Goal: Transaction & Acquisition: Purchase product/service

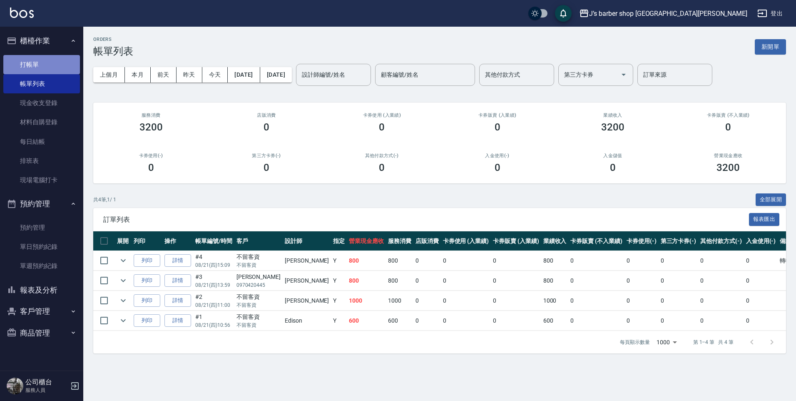
click at [35, 64] on link "打帳單" at bounding box center [41, 64] width 77 height 19
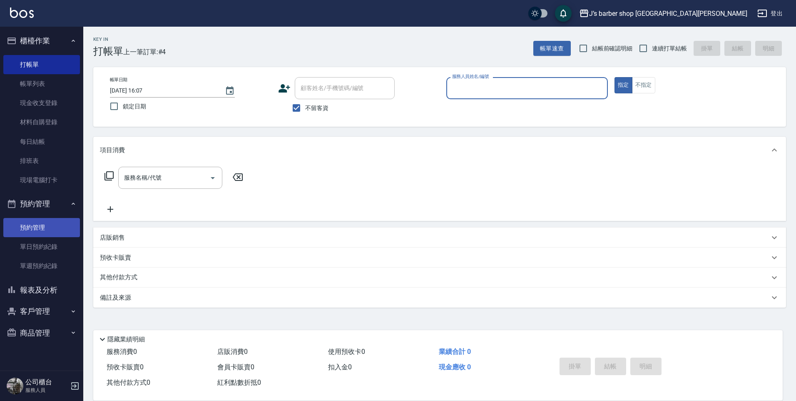
click at [62, 229] on link "預約管理" at bounding box center [41, 227] width 77 height 19
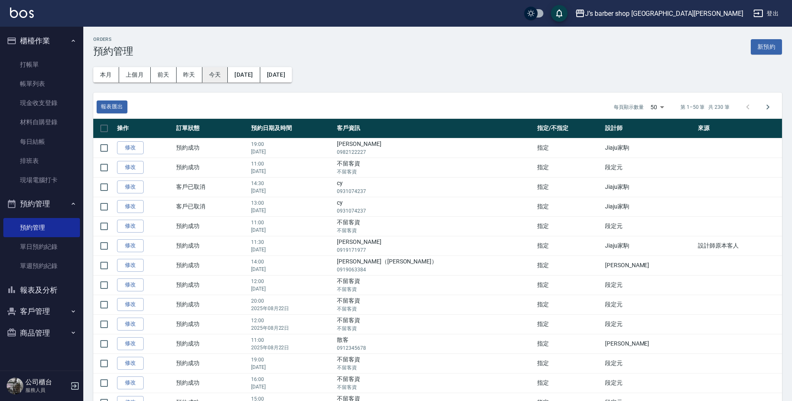
click at [218, 76] on button "今天" at bounding box center [215, 74] width 26 height 15
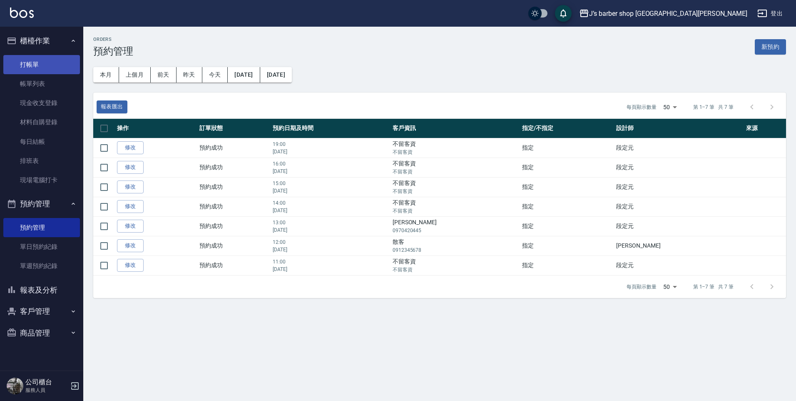
click at [45, 67] on link "打帳單" at bounding box center [41, 64] width 77 height 19
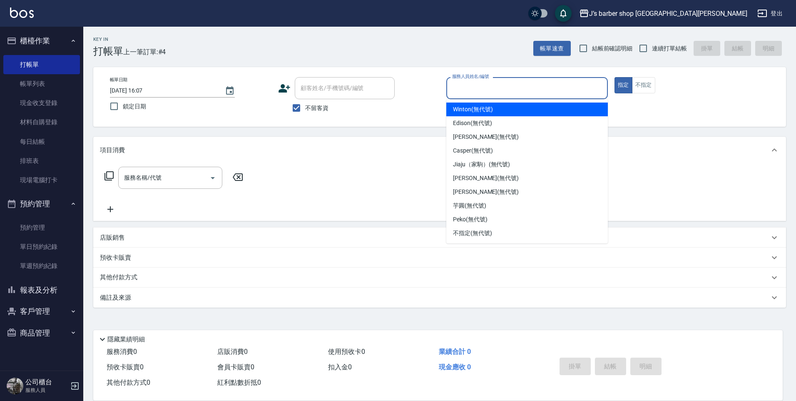
click at [467, 91] on input "服務人員姓名/編號" at bounding box center [527, 88] width 154 height 15
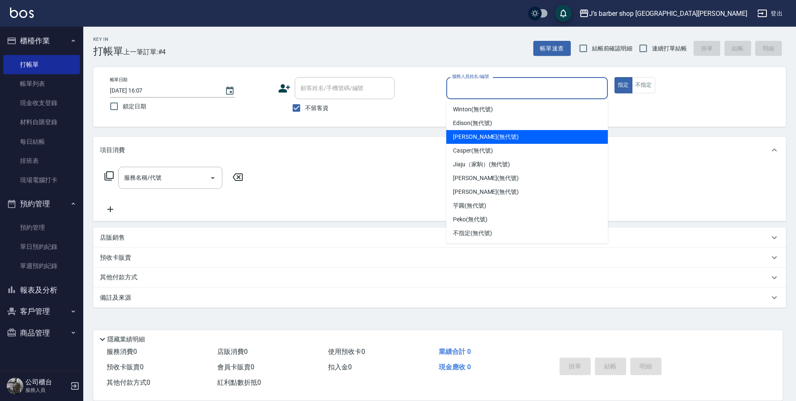
click at [477, 138] on span "[PERSON_NAME] (無代號)" at bounding box center [486, 136] width 66 height 9
type input "[PERSON_NAME](無代號)"
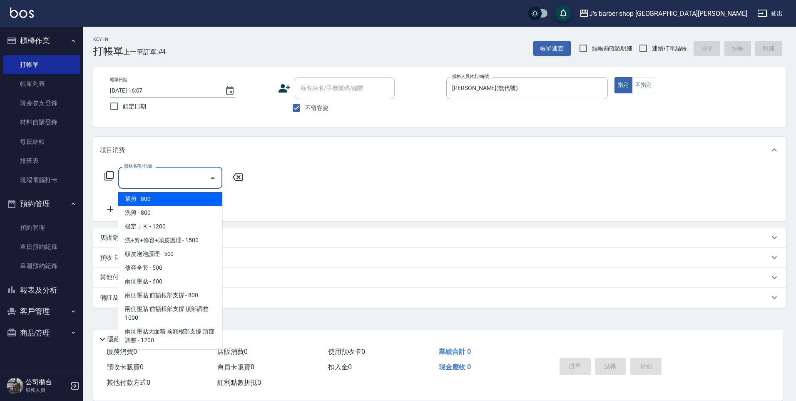
click at [188, 173] on input "服務名稱/代號" at bounding box center [164, 177] width 84 height 15
click at [186, 216] on span "洗剪 - 800" at bounding box center [170, 213] width 104 height 14
type input "洗剪(101)"
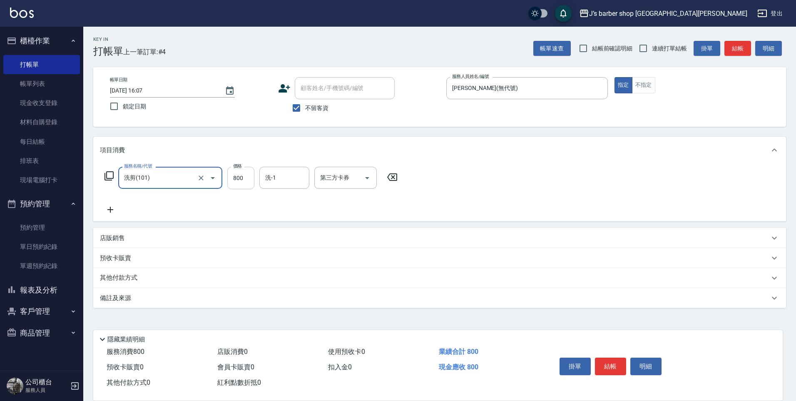
click at [247, 185] on input "800" at bounding box center [240, 178] width 27 height 22
click at [247, 178] on input "800" at bounding box center [240, 178] width 27 height 22
type input "700"
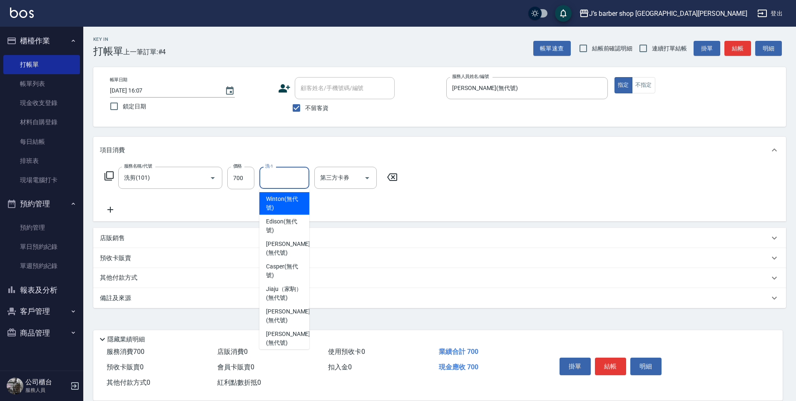
click at [280, 170] on input "洗-1" at bounding box center [284, 177] width 42 height 15
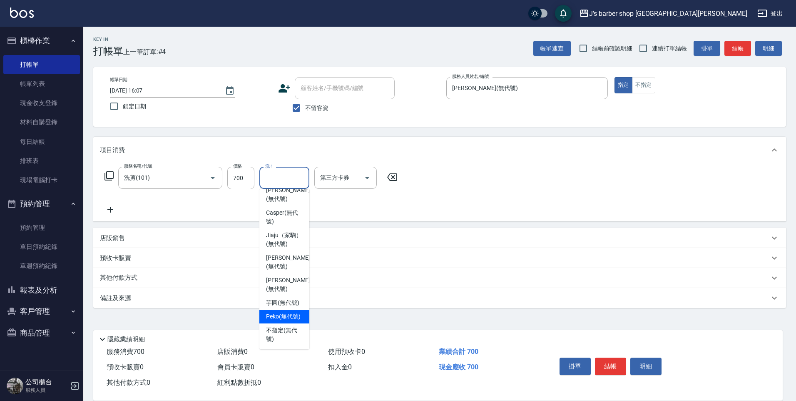
click at [278, 312] on span "Peko (無代號)" at bounding box center [283, 316] width 35 height 9
type input "Peko(無代號)"
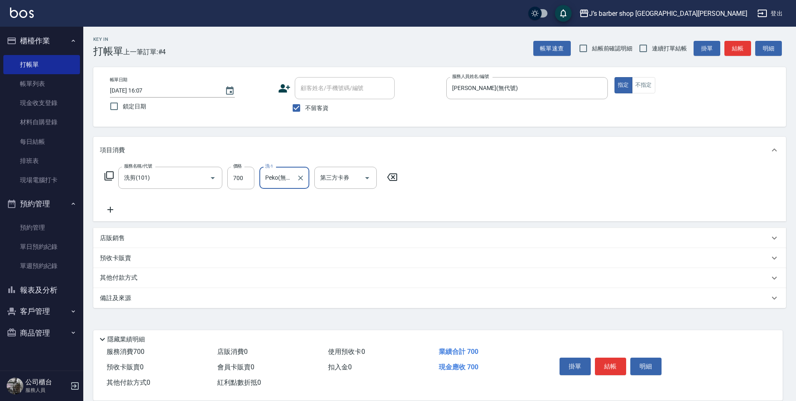
click at [467, 196] on div "服務名稱/代號 洗剪(101) 服務名稱/代號 價格 700 價格 洗-1 Peko(無代號) 洗-1 第三方卡券 第三方卡券" at bounding box center [439, 192] width 693 height 58
click at [619, 361] on button "結帳" at bounding box center [610, 365] width 31 height 17
